Goal: Information Seeking & Learning: Learn about a topic

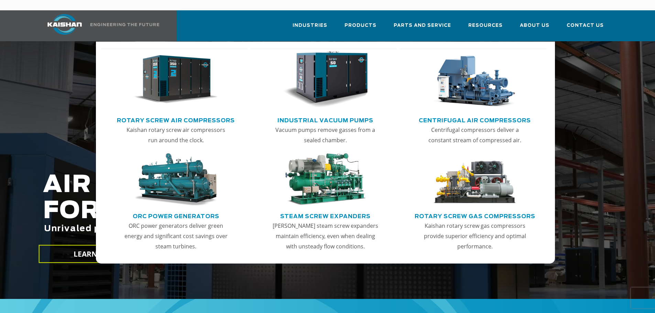
click at [191, 75] on img "Main menu" at bounding box center [175, 79] width 85 height 57
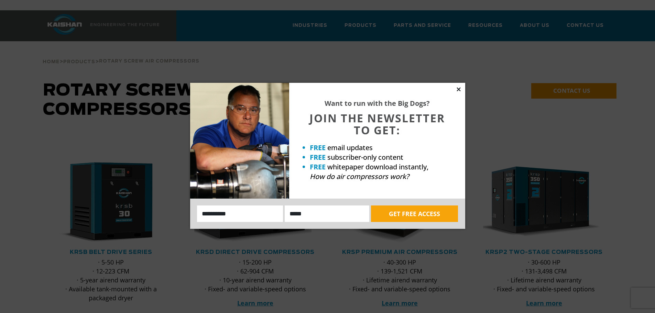
click at [458, 91] on icon at bounding box center [459, 89] width 6 height 6
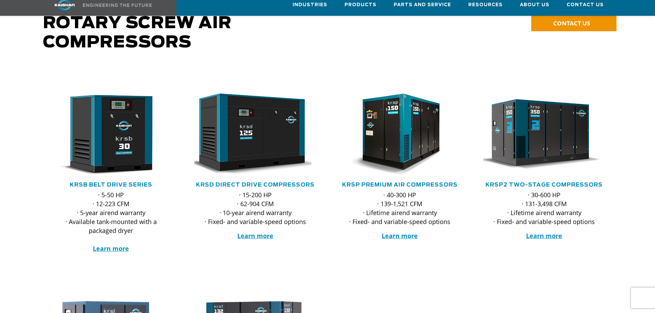
scroll to position [69, 0]
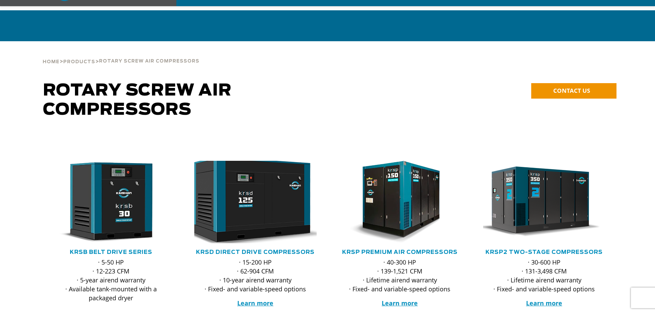
scroll to position [69, 0]
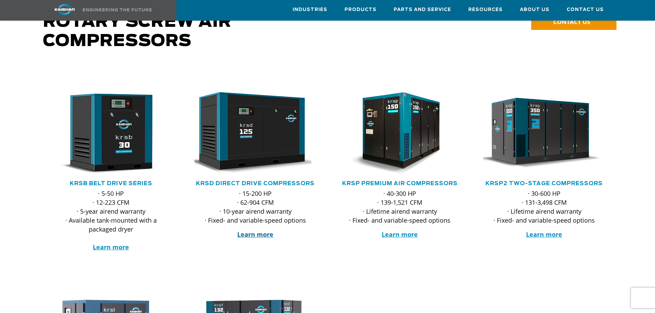
click at [259, 230] on strong "Learn more" at bounding box center [255, 234] width 36 height 8
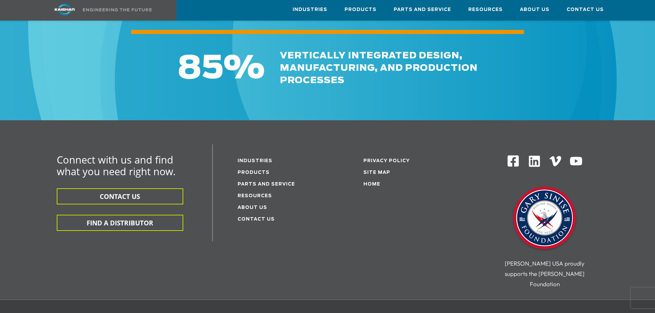
scroll to position [2187, 0]
